Goal: Information Seeking & Learning: Learn about a topic

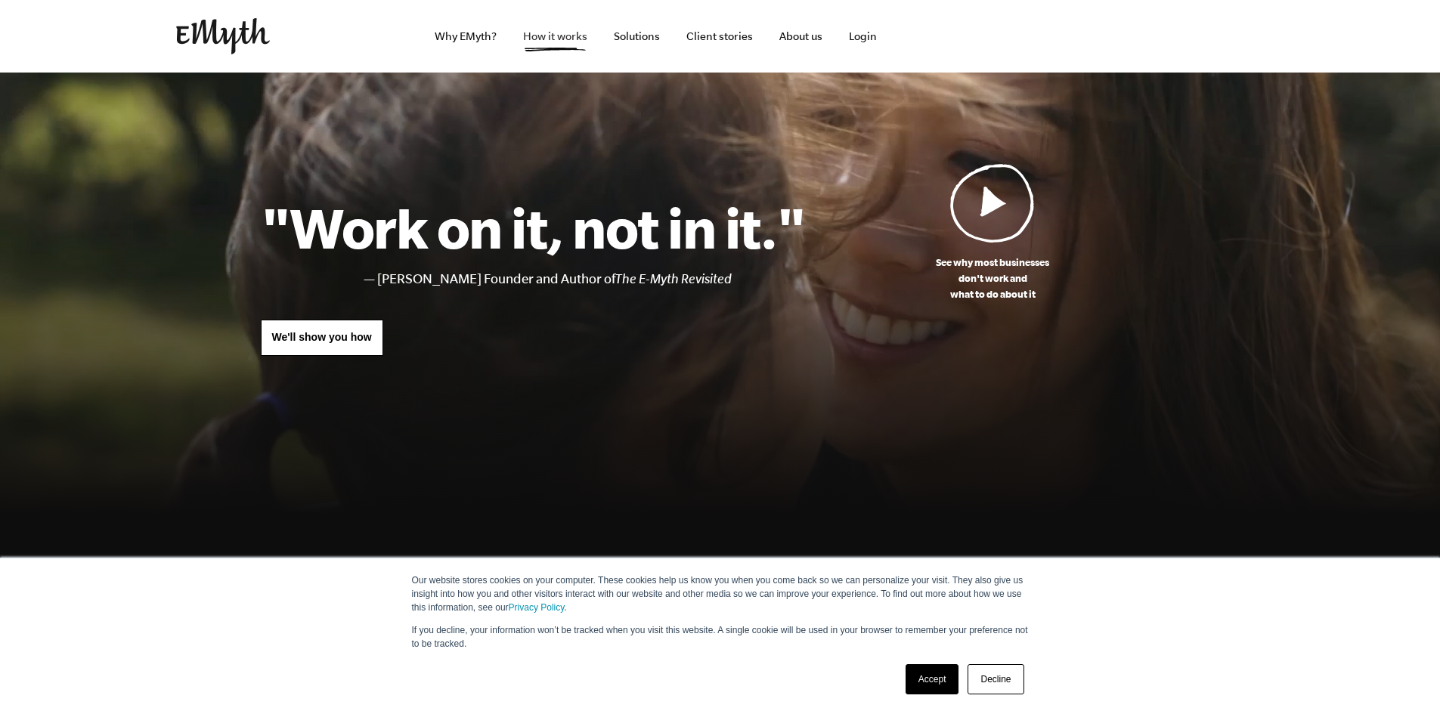
click at [555, 33] on link "How it works" at bounding box center [555, 36] width 88 height 73
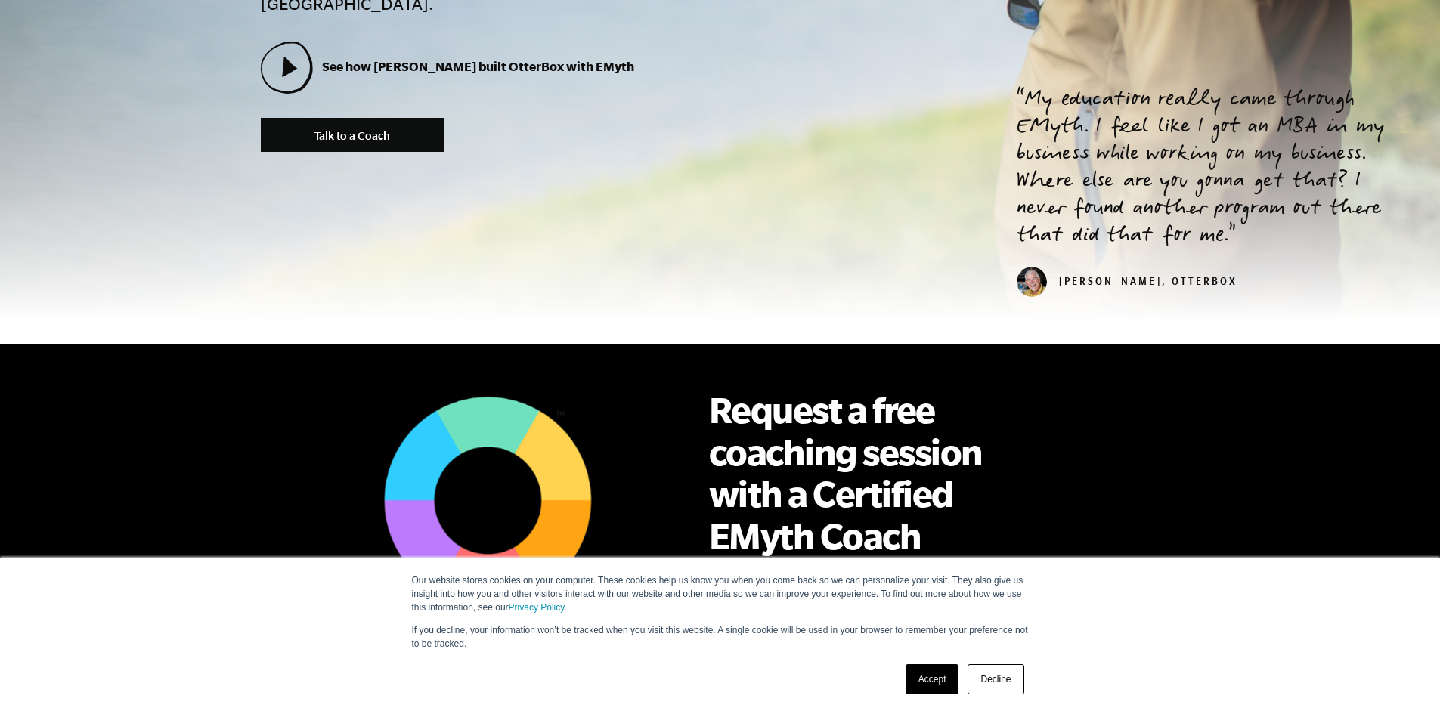
scroll to position [756, 0]
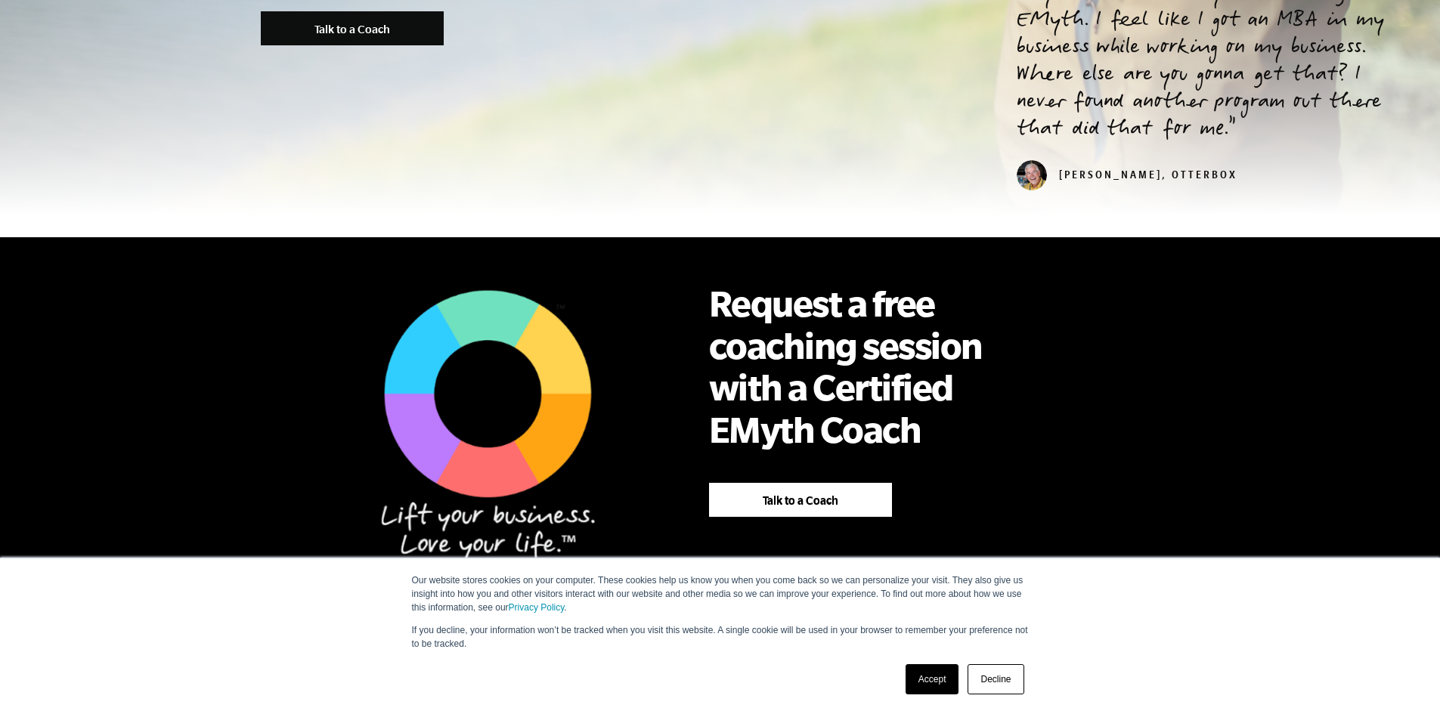
click at [937, 681] on link "Accept" at bounding box center [933, 679] width 54 height 30
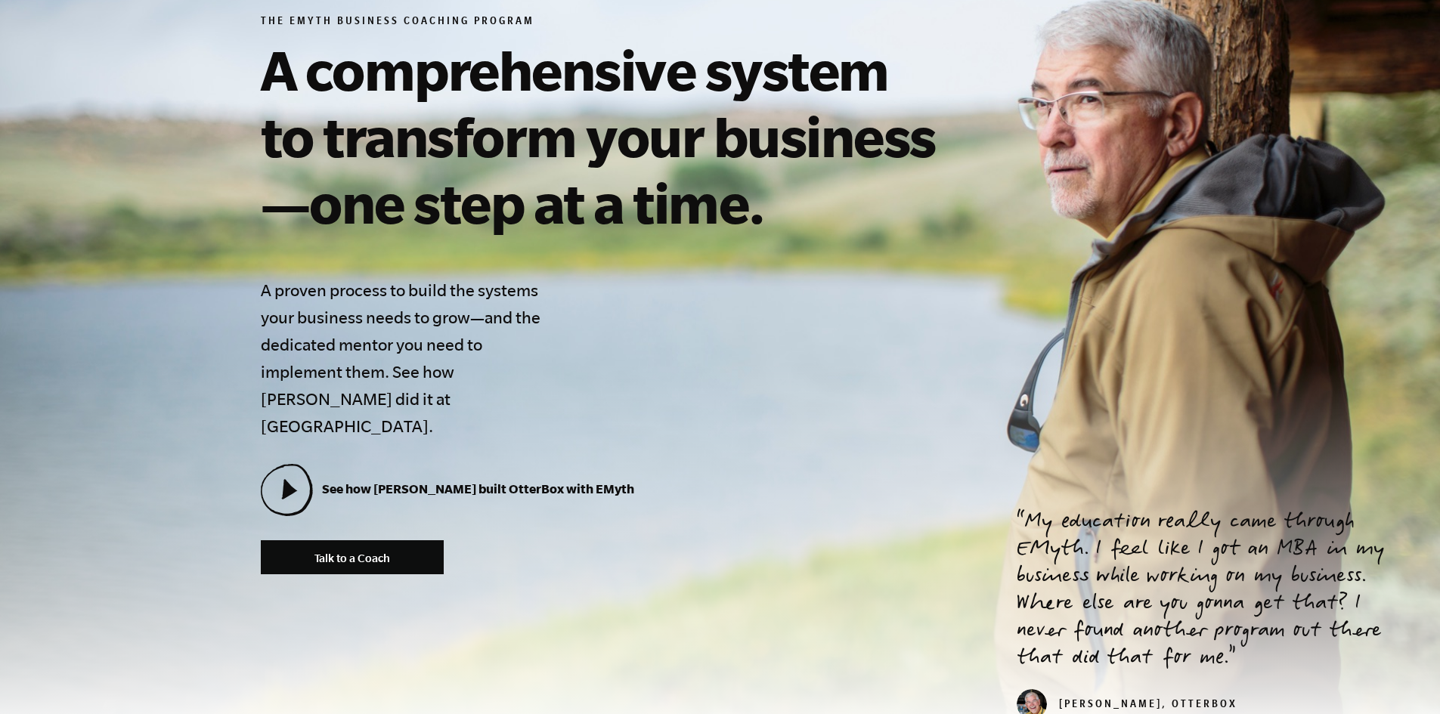
scroll to position [0, 0]
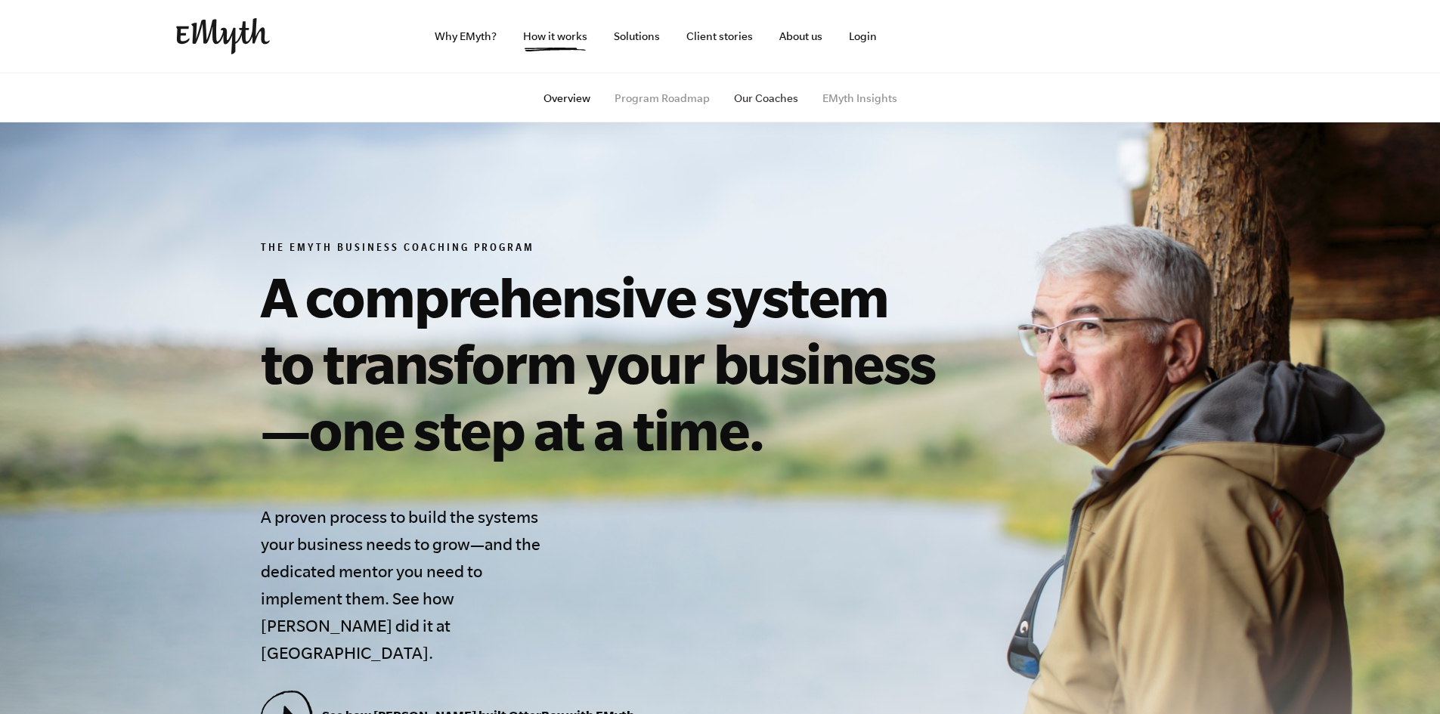
click at [745, 98] on link "Our Coaches" at bounding box center [766, 98] width 64 height 12
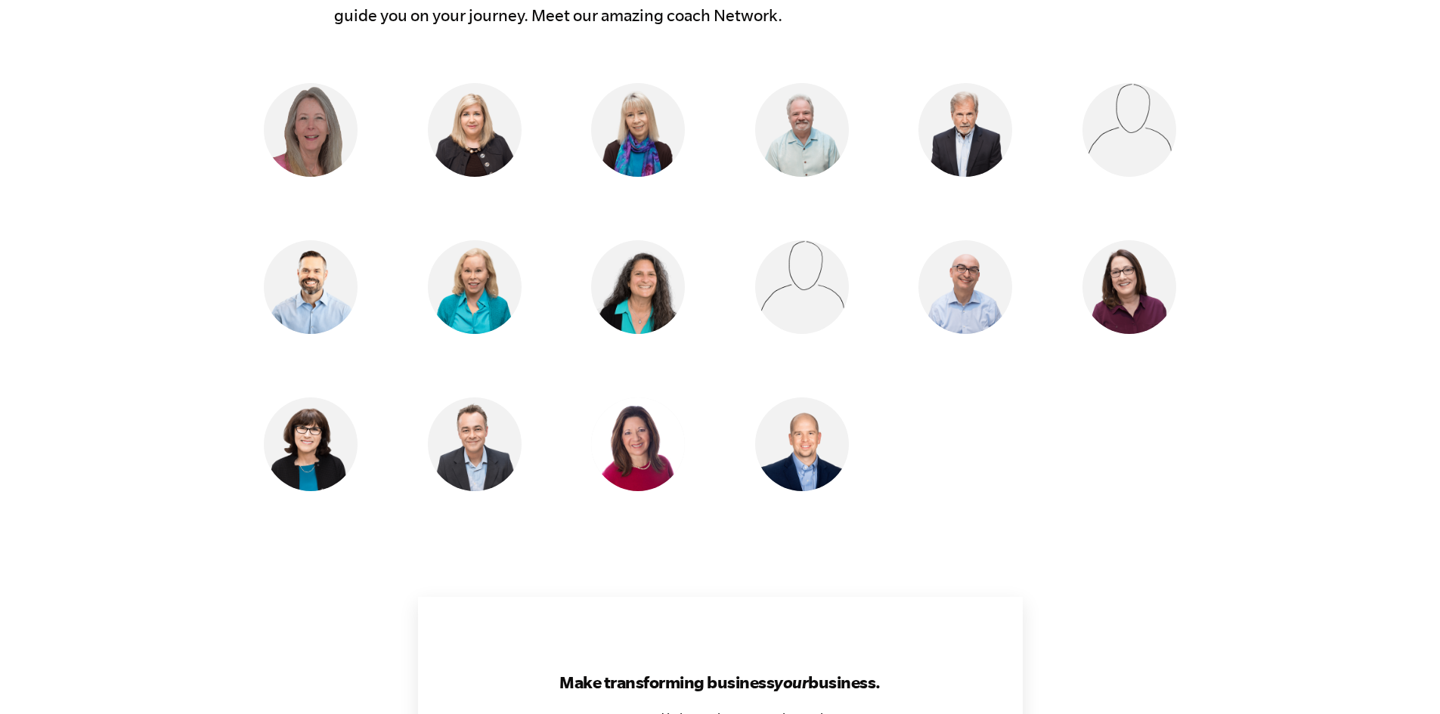
scroll to position [1361, 0]
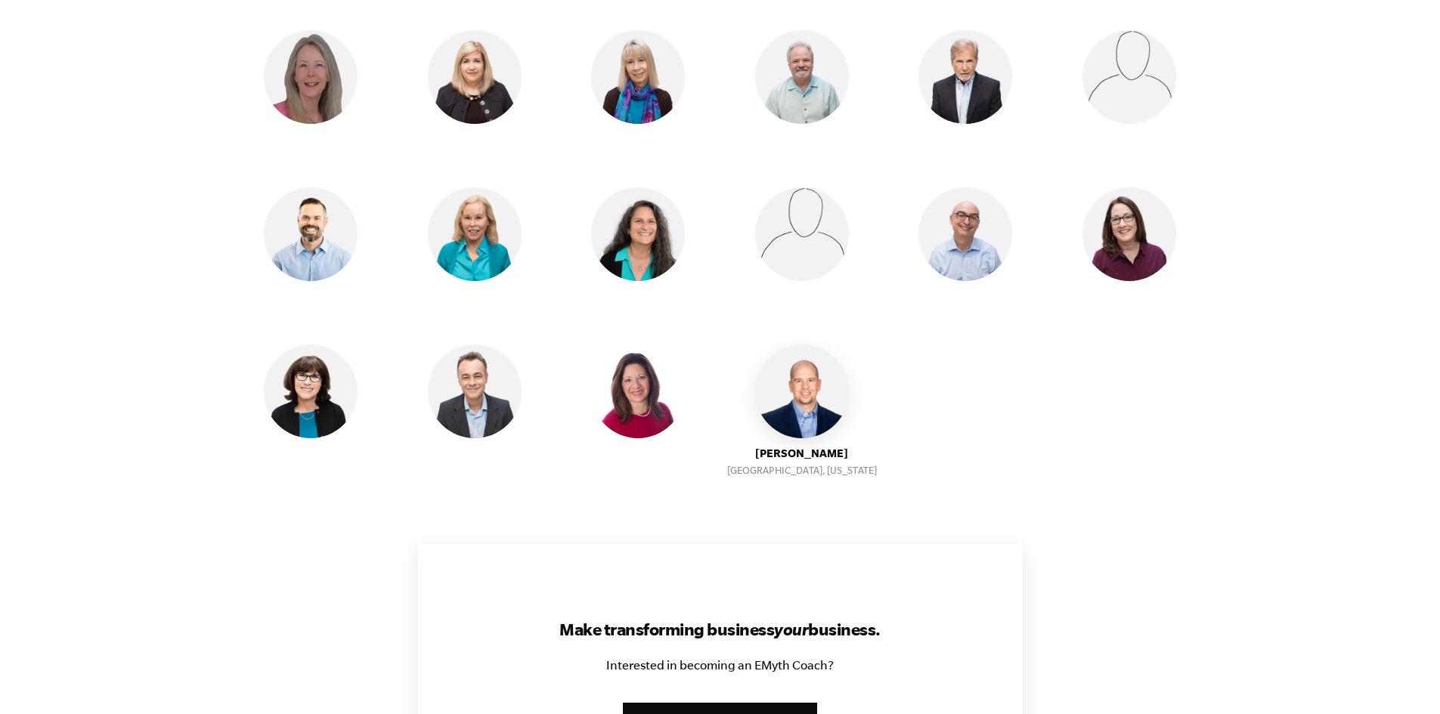
click at [793, 390] on img at bounding box center [802, 392] width 94 height 94
click at [809, 423] on img at bounding box center [802, 392] width 94 height 94
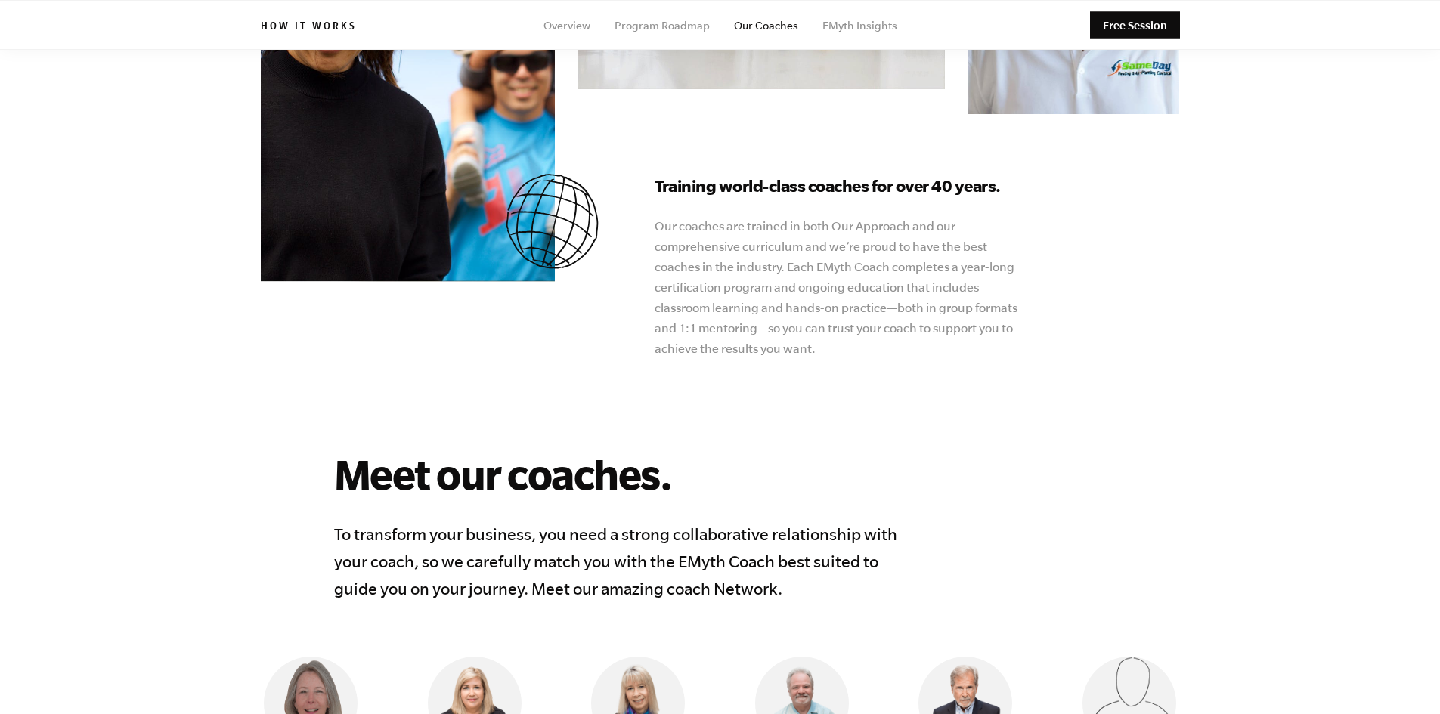
scroll to position [529, 0]
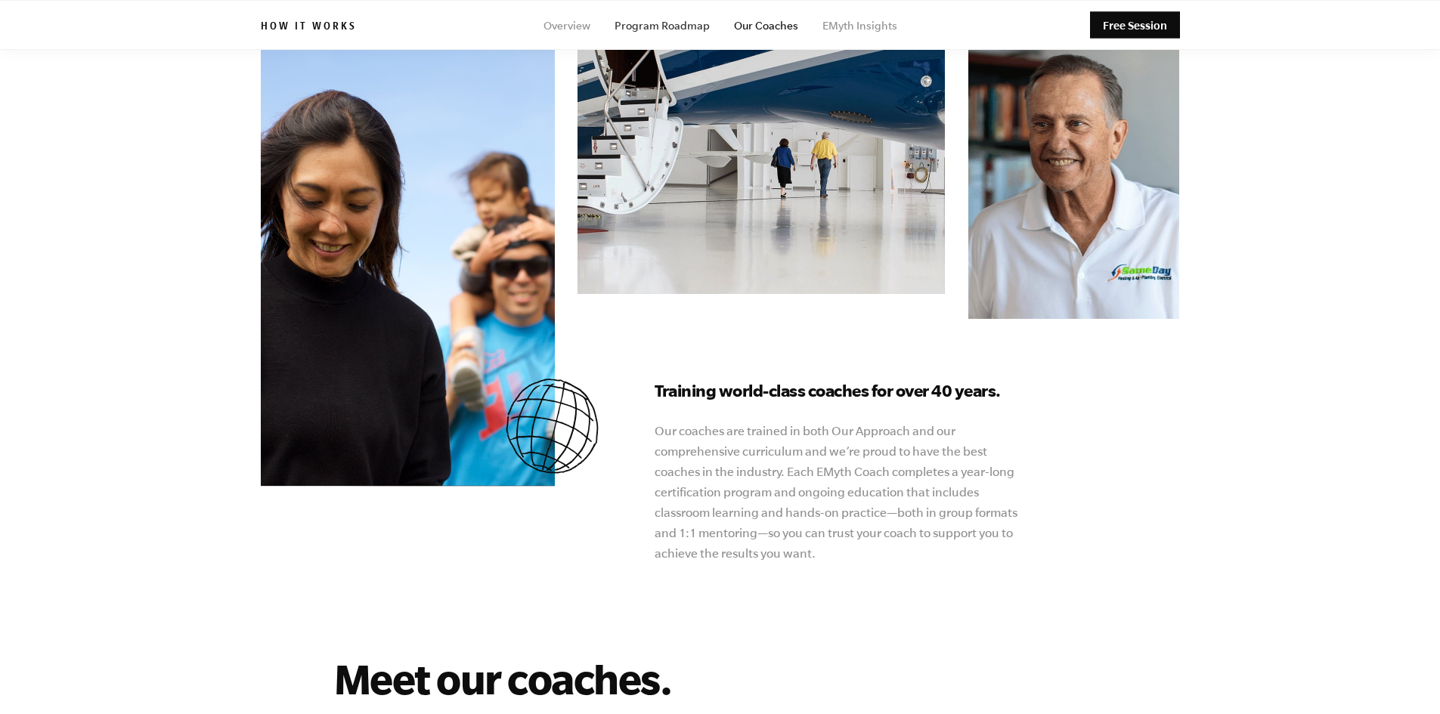
click at [650, 20] on link "Program Roadmap" at bounding box center [662, 26] width 95 height 12
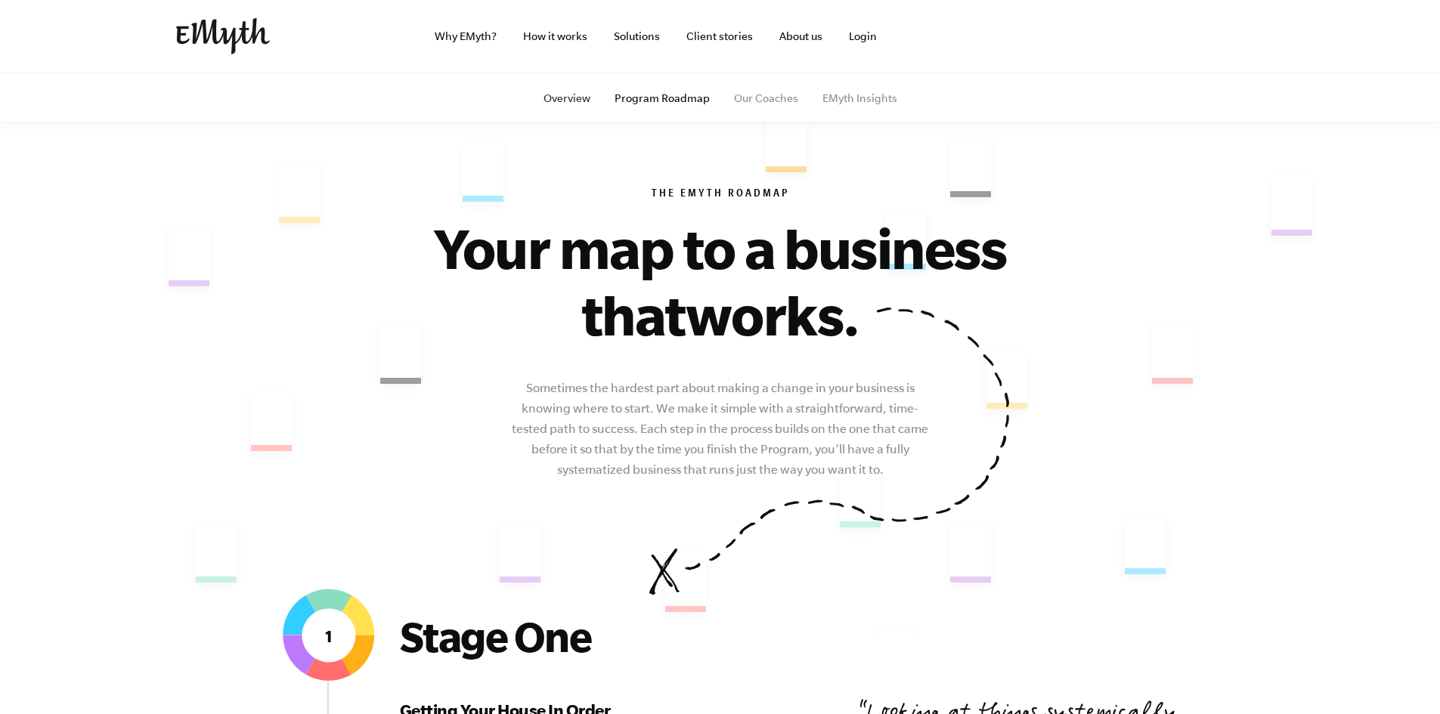
click at [579, 97] on link "Overview" at bounding box center [566, 98] width 47 height 12
